Goal: Information Seeking & Learning: Check status

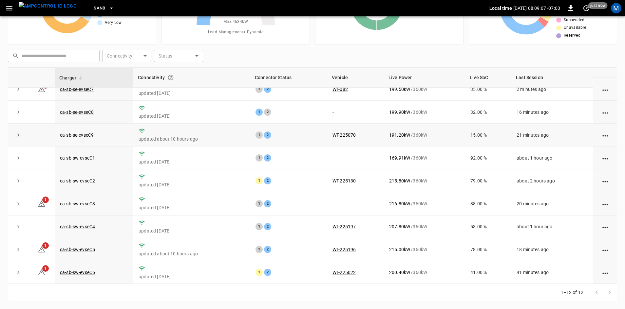
scroll to position [83, 0]
click at [91, 158] on link "ca-sb-sw-evseC1" at bounding box center [78, 158] width 38 height 8
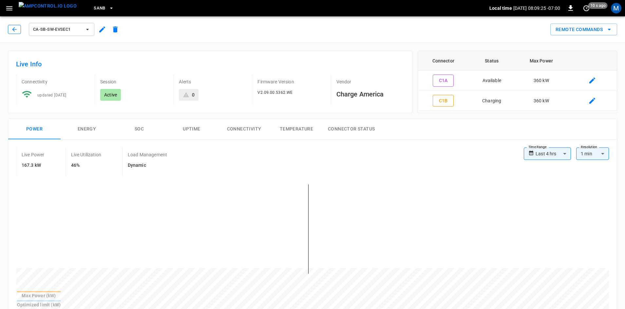
click at [17, 32] on icon "button" at bounding box center [14, 29] width 7 height 7
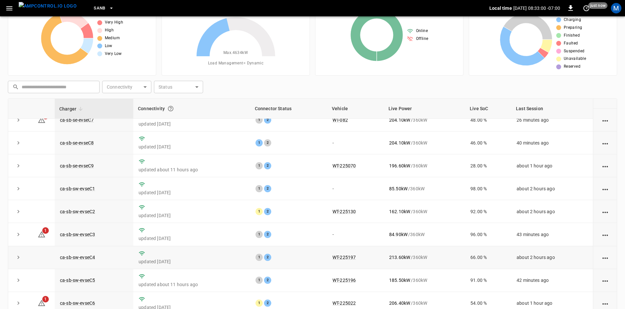
scroll to position [63, 0]
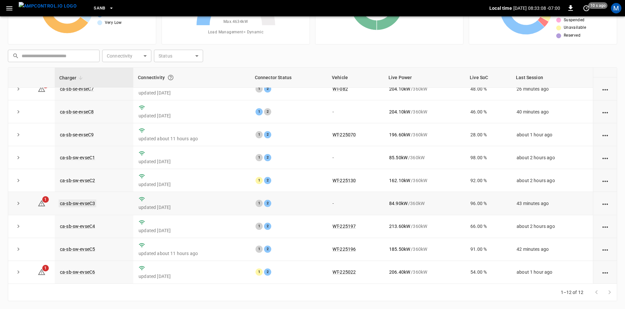
click at [92, 204] on link "ca-sb-sw-evseC3" at bounding box center [78, 204] width 38 height 8
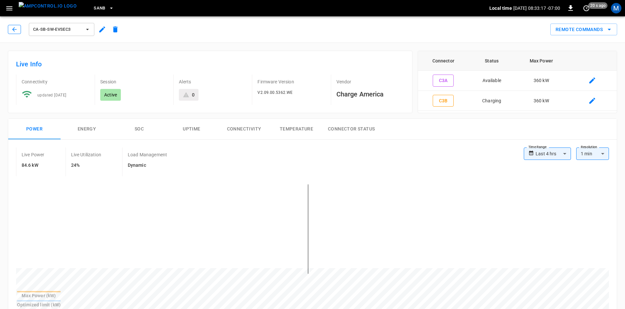
click at [14, 30] on icon "button" at bounding box center [14, 29] width 7 height 7
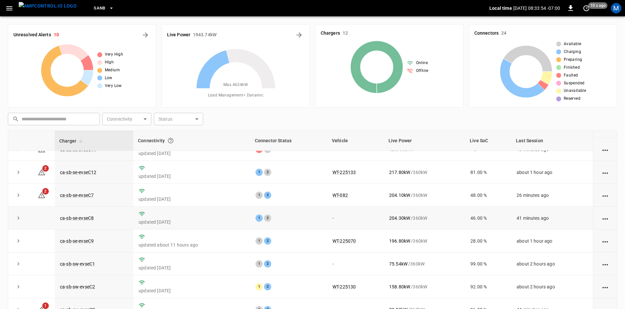
scroll to position [83, 0]
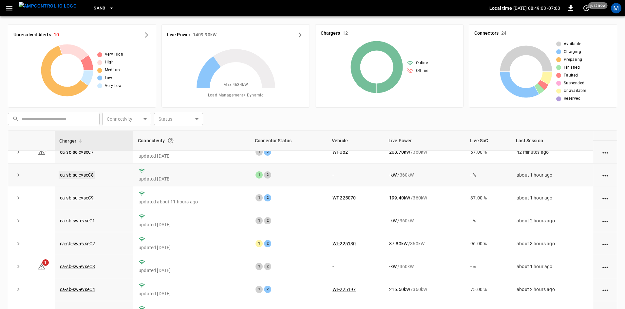
click at [87, 173] on link "ca-sb-se-evseC8" at bounding box center [77, 175] width 36 height 8
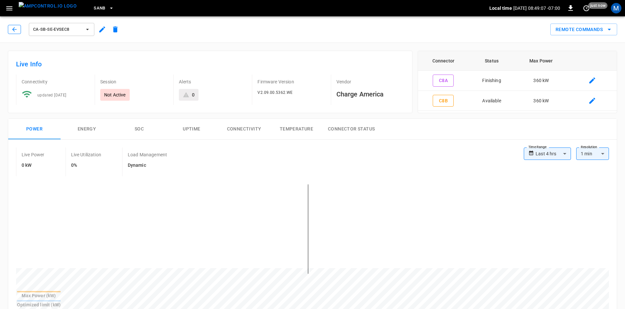
click at [16, 32] on icon "button" at bounding box center [14, 29] width 7 height 7
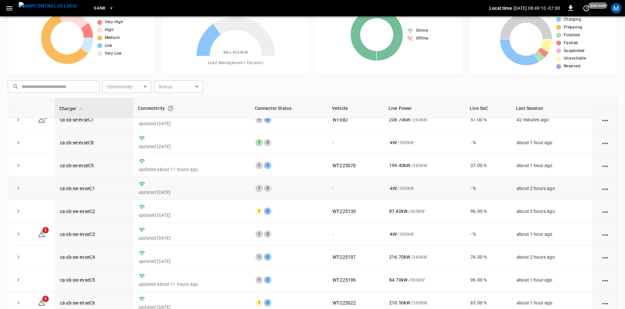
scroll to position [63, 0]
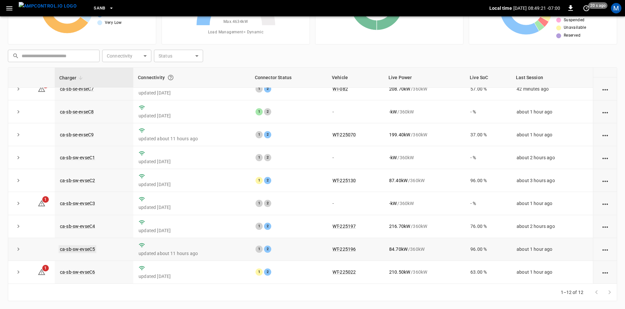
click at [87, 249] on link "ca-sb-sw-evseC5" at bounding box center [78, 250] width 38 height 8
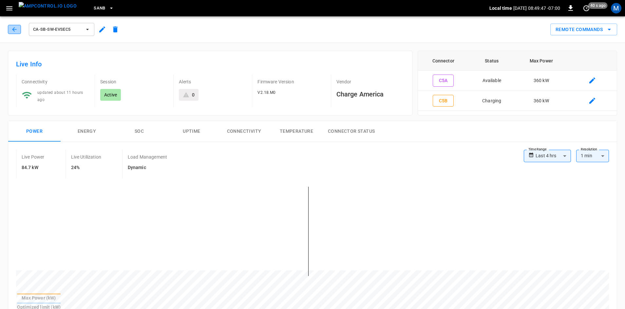
click at [18, 33] on button "button" at bounding box center [14, 29] width 13 height 9
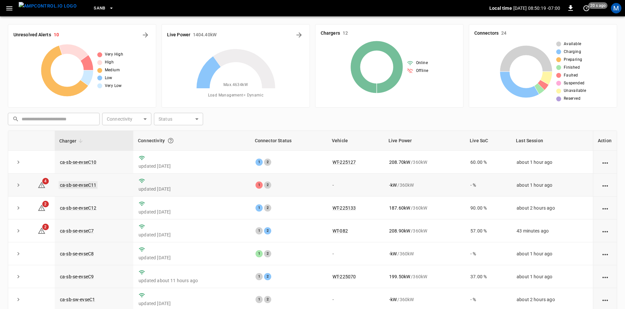
click at [85, 182] on link "ca-sb-se-evseC11" at bounding box center [78, 185] width 39 height 8
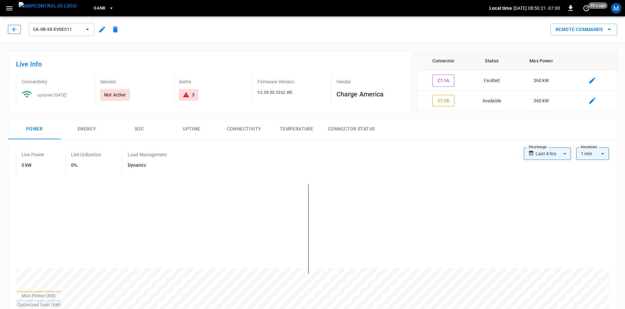
click at [10, 27] on button "button" at bounding box center [14, 29] width 13 height 9
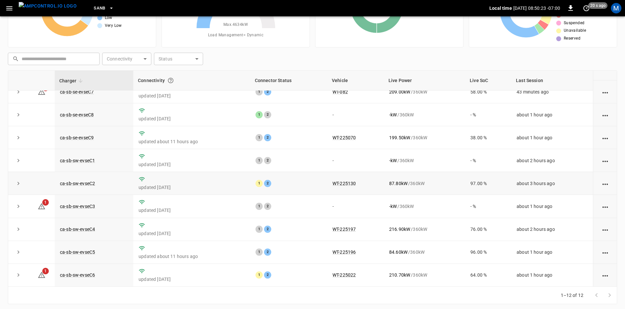
scroll to position [63, 0]
